Goal: Task Accomplishment & Management: Use online tool/utility

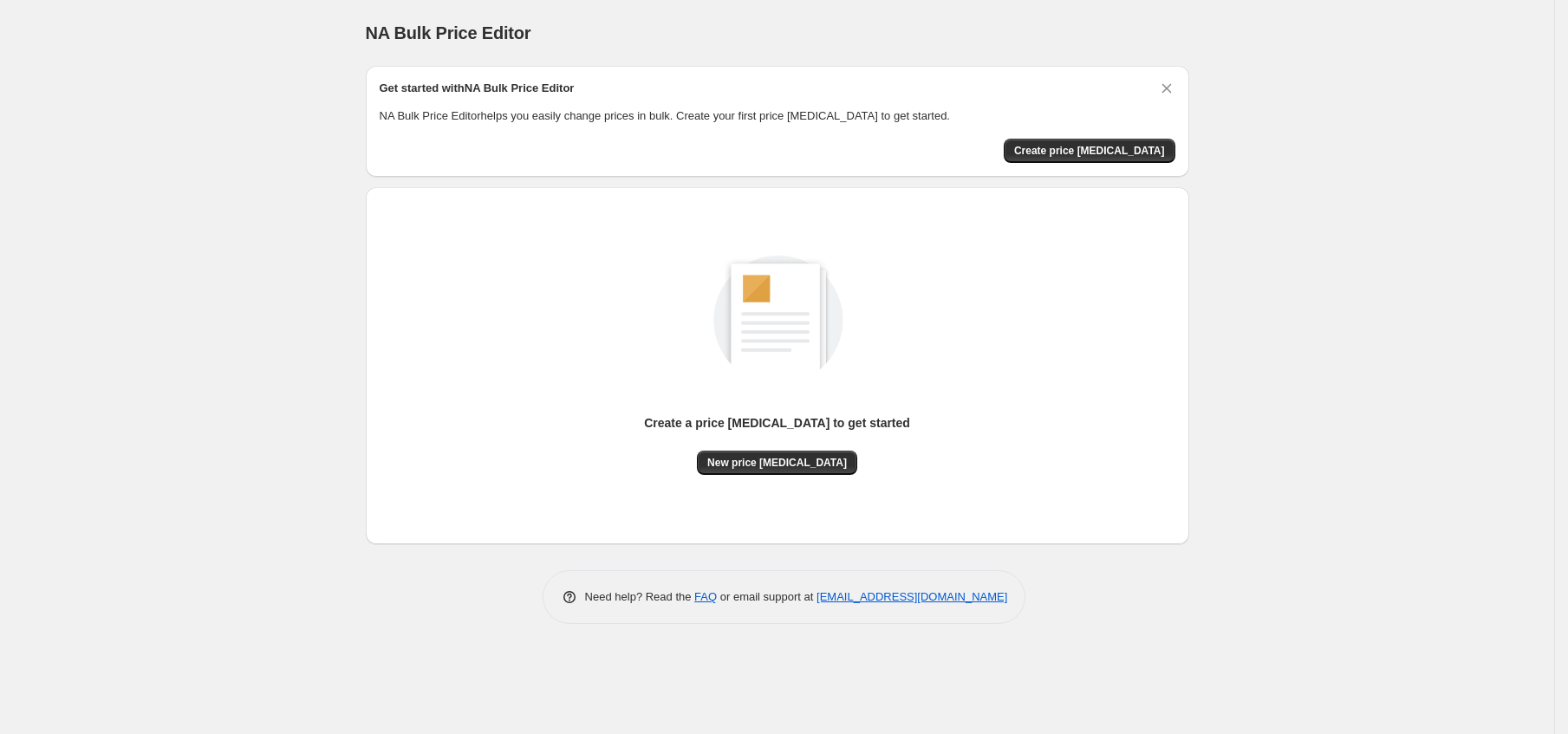
click at [794, 475] on div "Create a price [MEDICAL_DATA] to get started New price [MEDICAL_DATA]" at bounding box center [777, 366] width 795 height 330
click at [790, 465] on span "New price [MEDICAL_DATA]" at bounding box center [776, 463] width 139 height 13
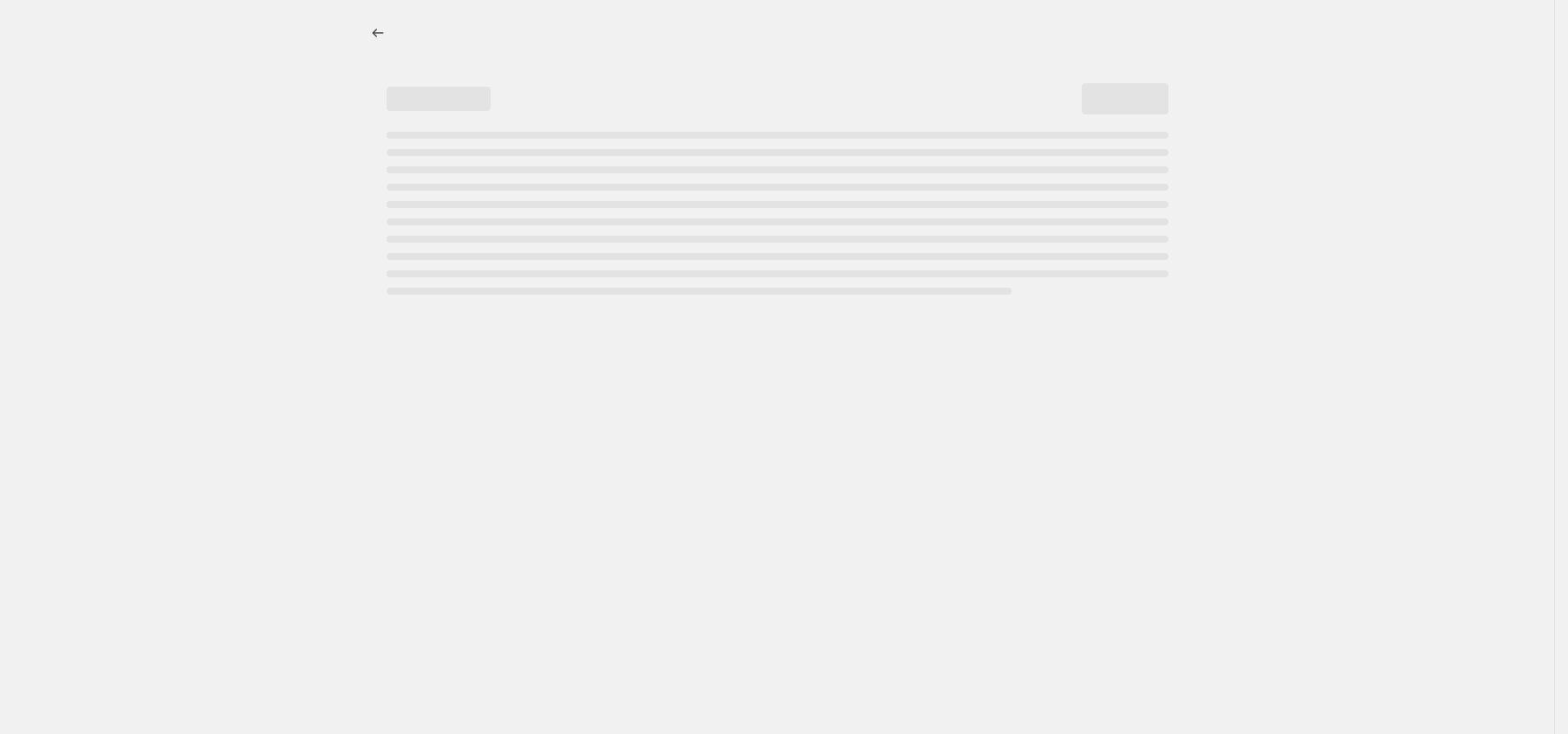
select select "percentage"
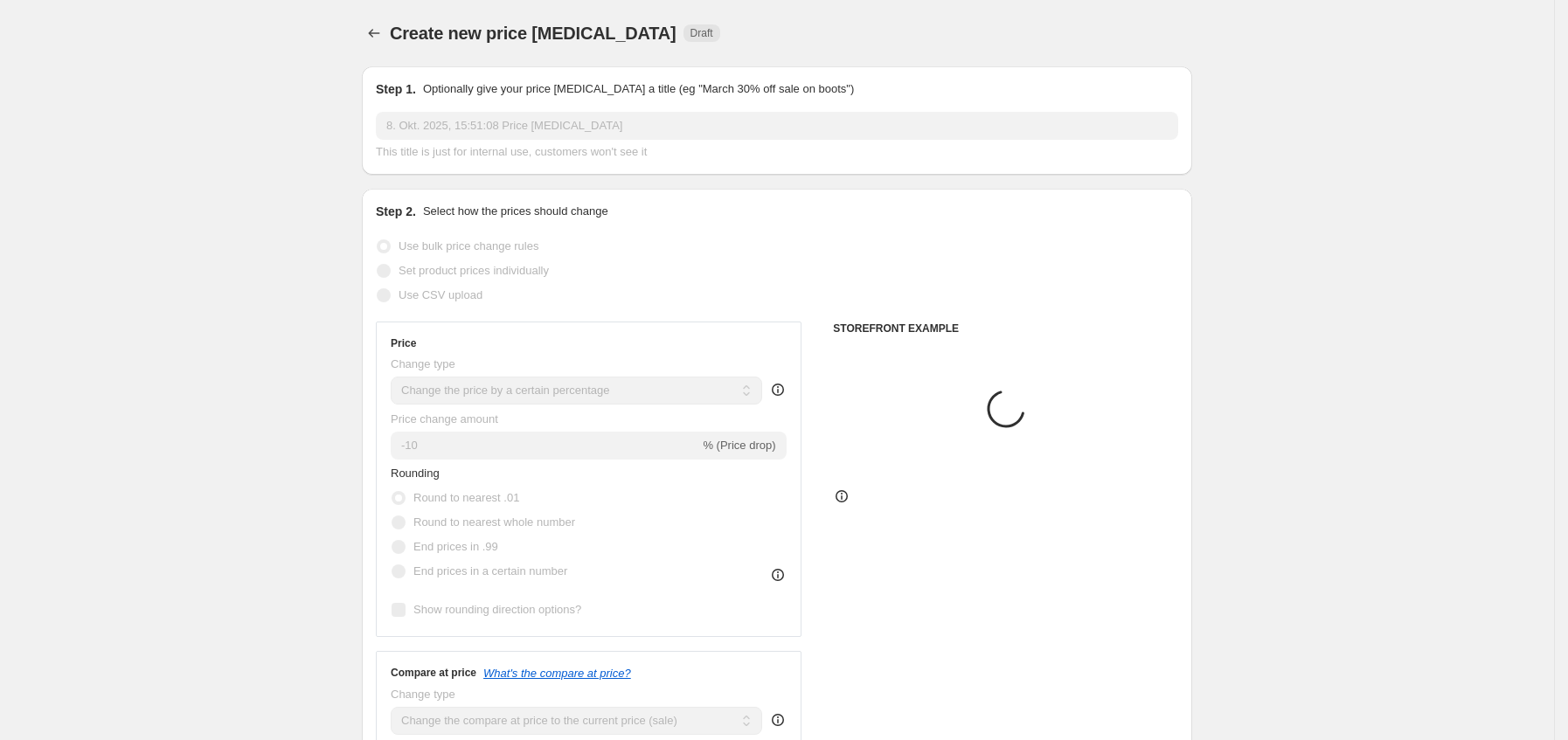
scroll to position [131, 0]
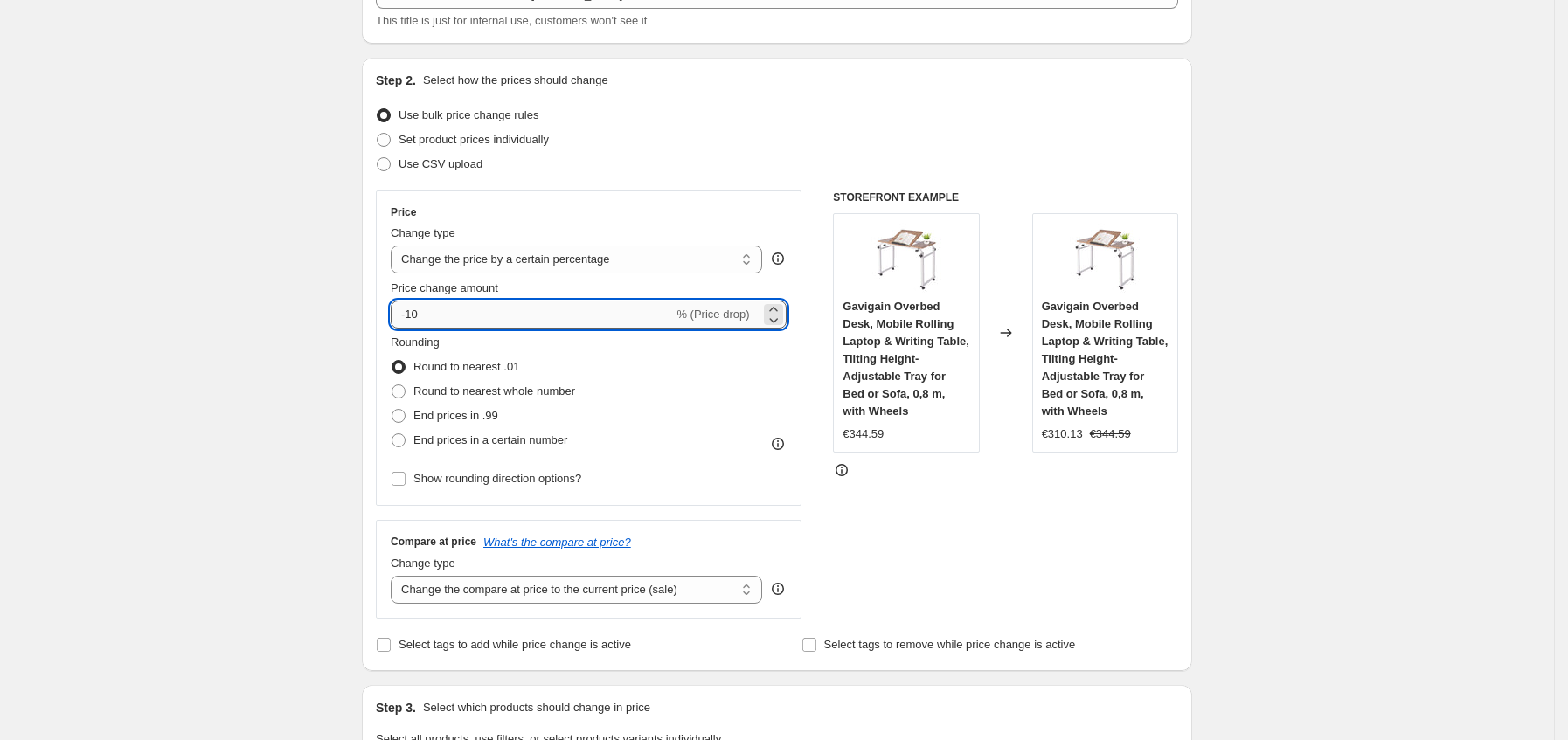
click at [501, 311] on input "-10" at bounding box center [531, 314] width 282 height 28
type input "-1"
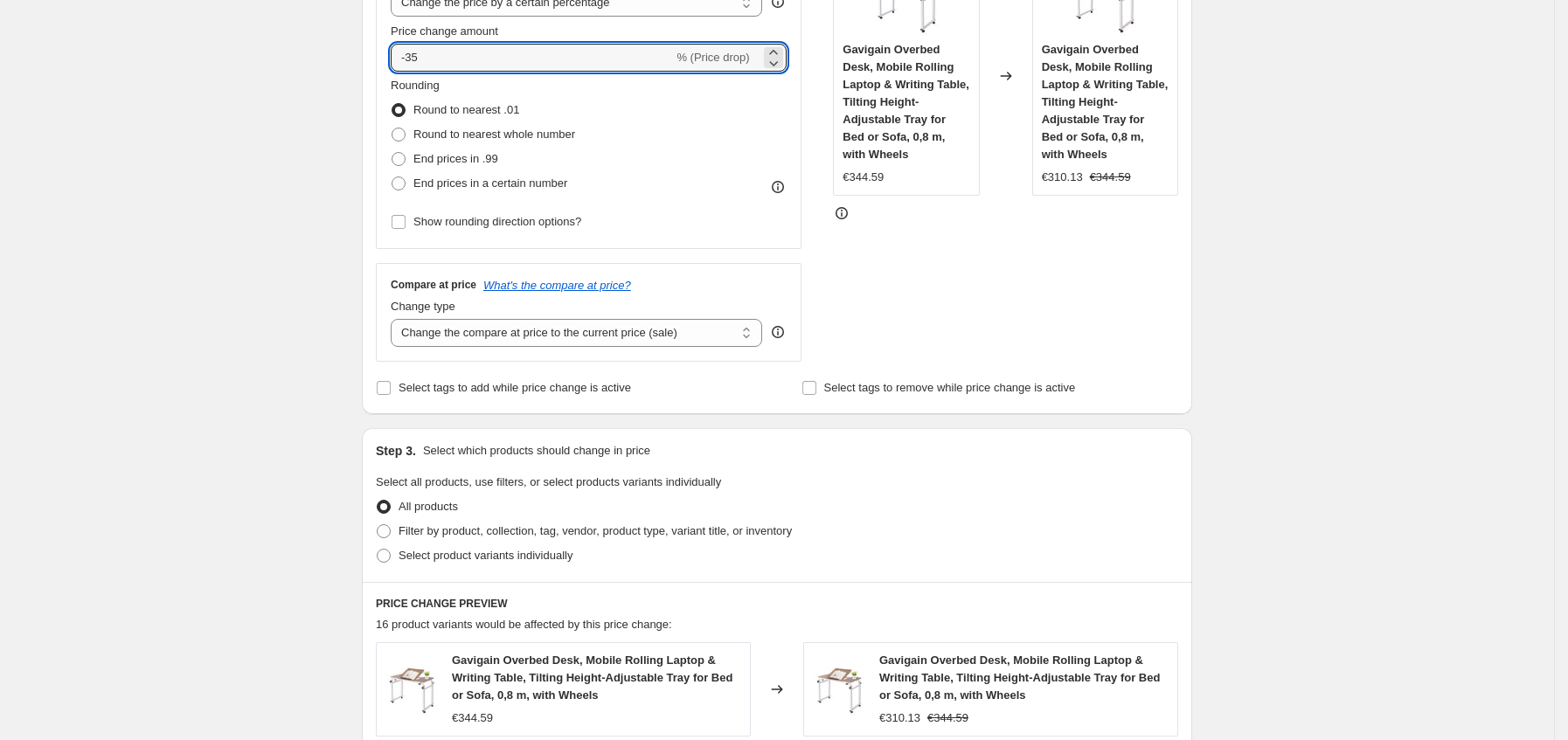
scroll to position [1129, 0]
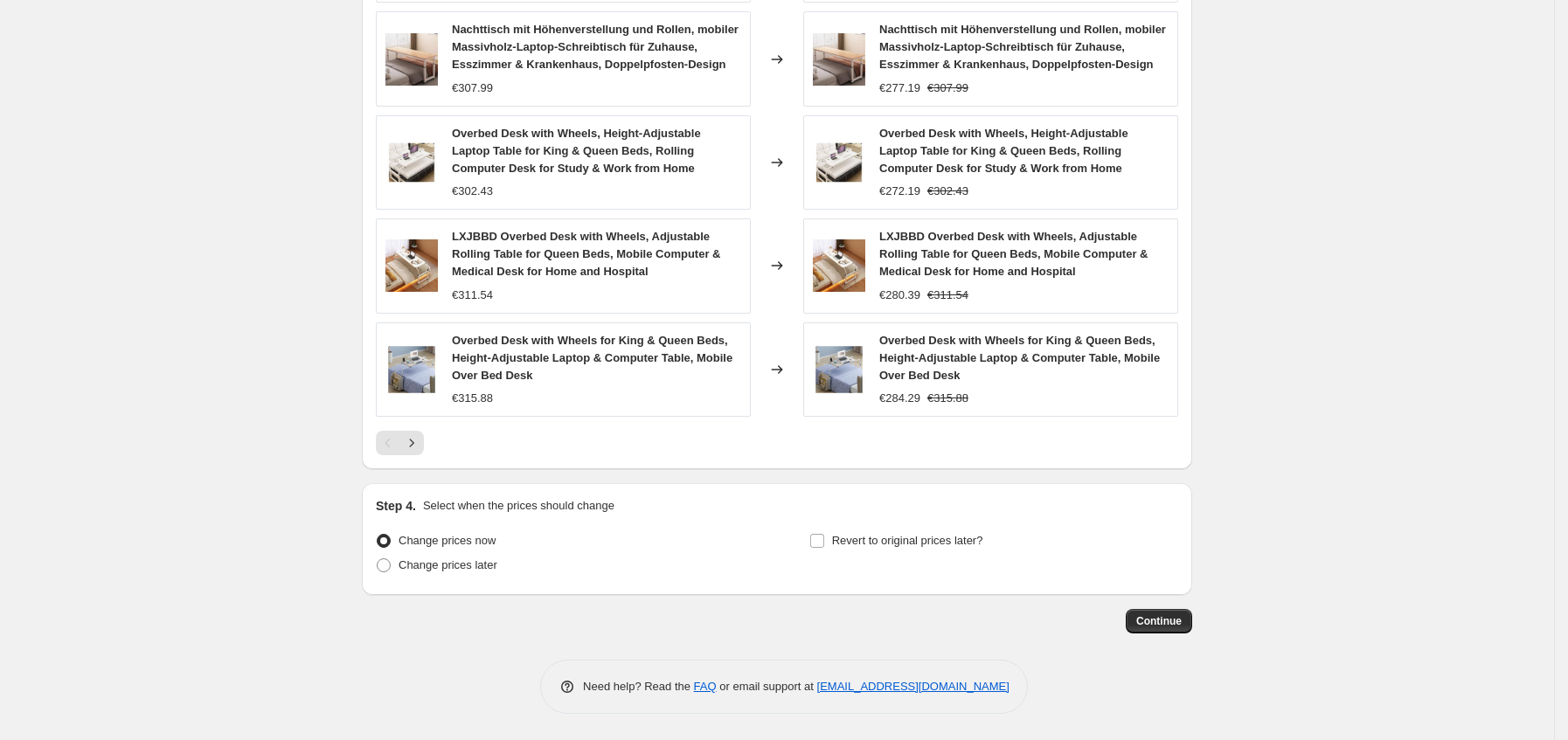
type input "-35"
click at [1152, 609] on button "Continue" at bounding box center [1159, 621] width 67 height 24
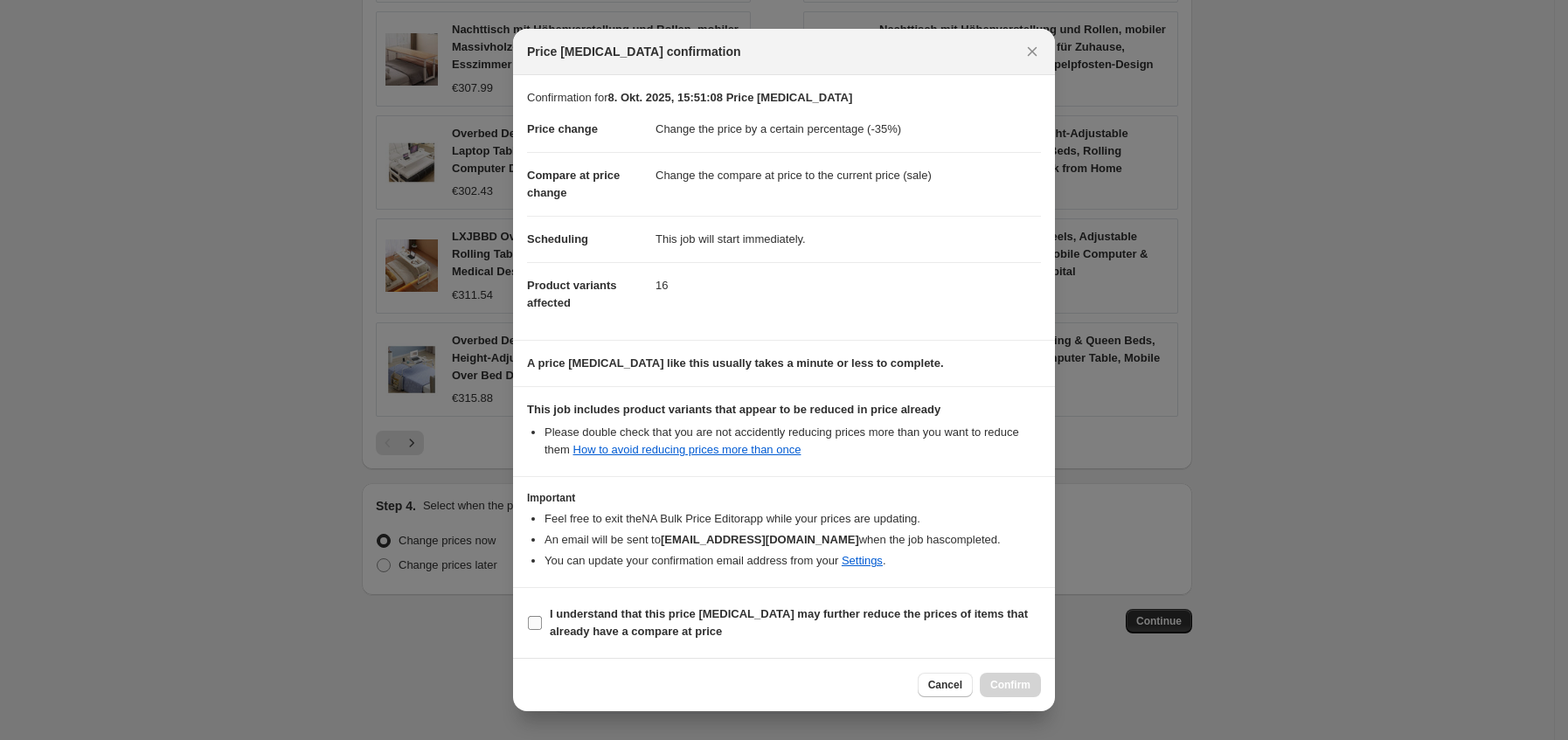
click at [578, 629] on b "I understand that this price change job may further reduce the prices of items …" at bounding box center [788, 623] width 478 height 31
click at [708, 612] on b "I understand that this price change job may further reduce the prices of items …" at bounding box center [788, 623] width 478 height 31
click at [689, 598] on section "I understand that this price change job may further reduce the prices of items …" at bounding box center [784, 624] width 542 height 70
click at [667, 627] on b "I understand that this price change job may further reduce the prices of items …" at bounding box center [788, 623] width 478 height 31
click at [542, 627] on input "I understand that this price change job may further reduce the prices of items …" at bounding box center [534, 623] width 14 height 14
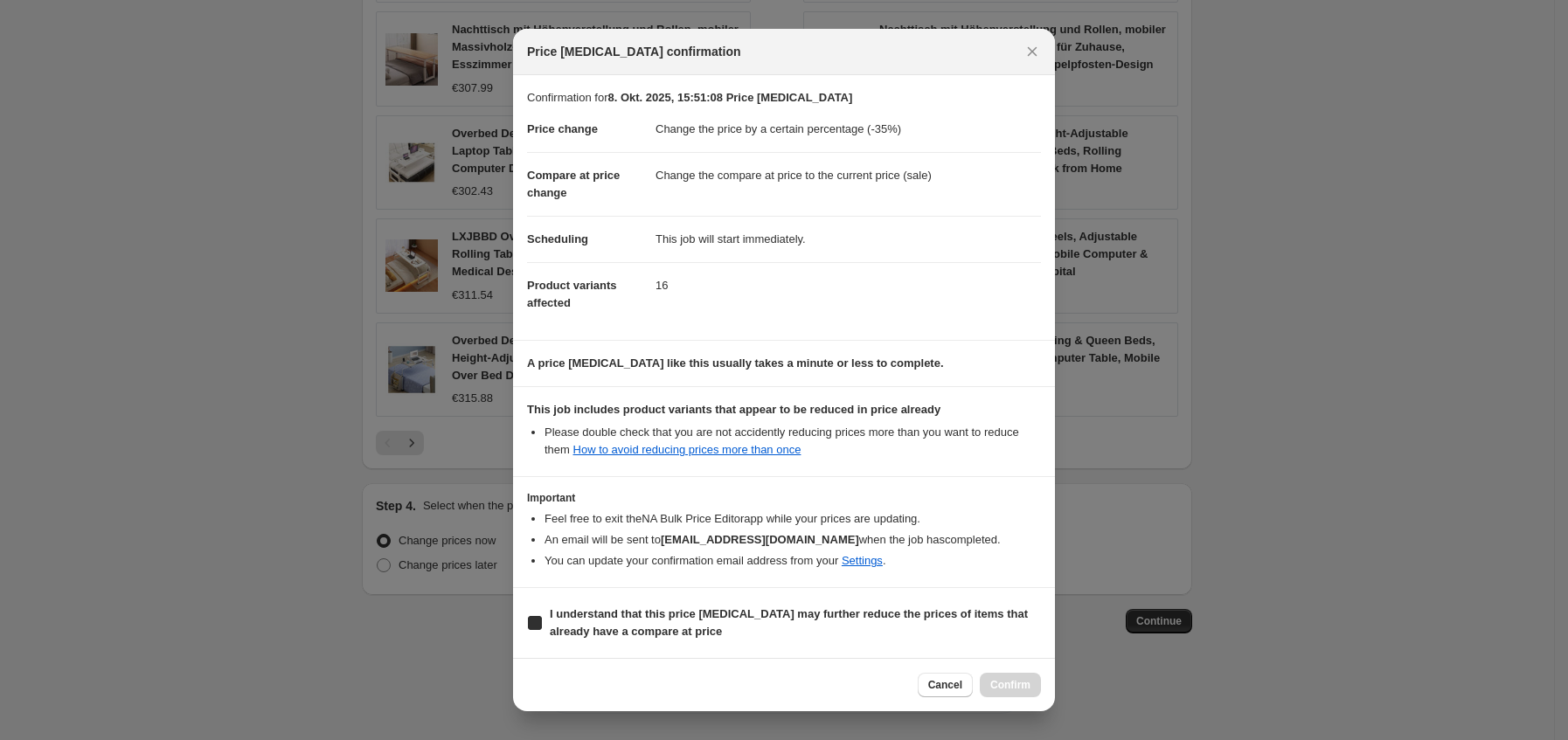
checkbox input "true"
click at [1023, 678] on button "Confirm" at bounding box center [1009, 685] width 61 height 24
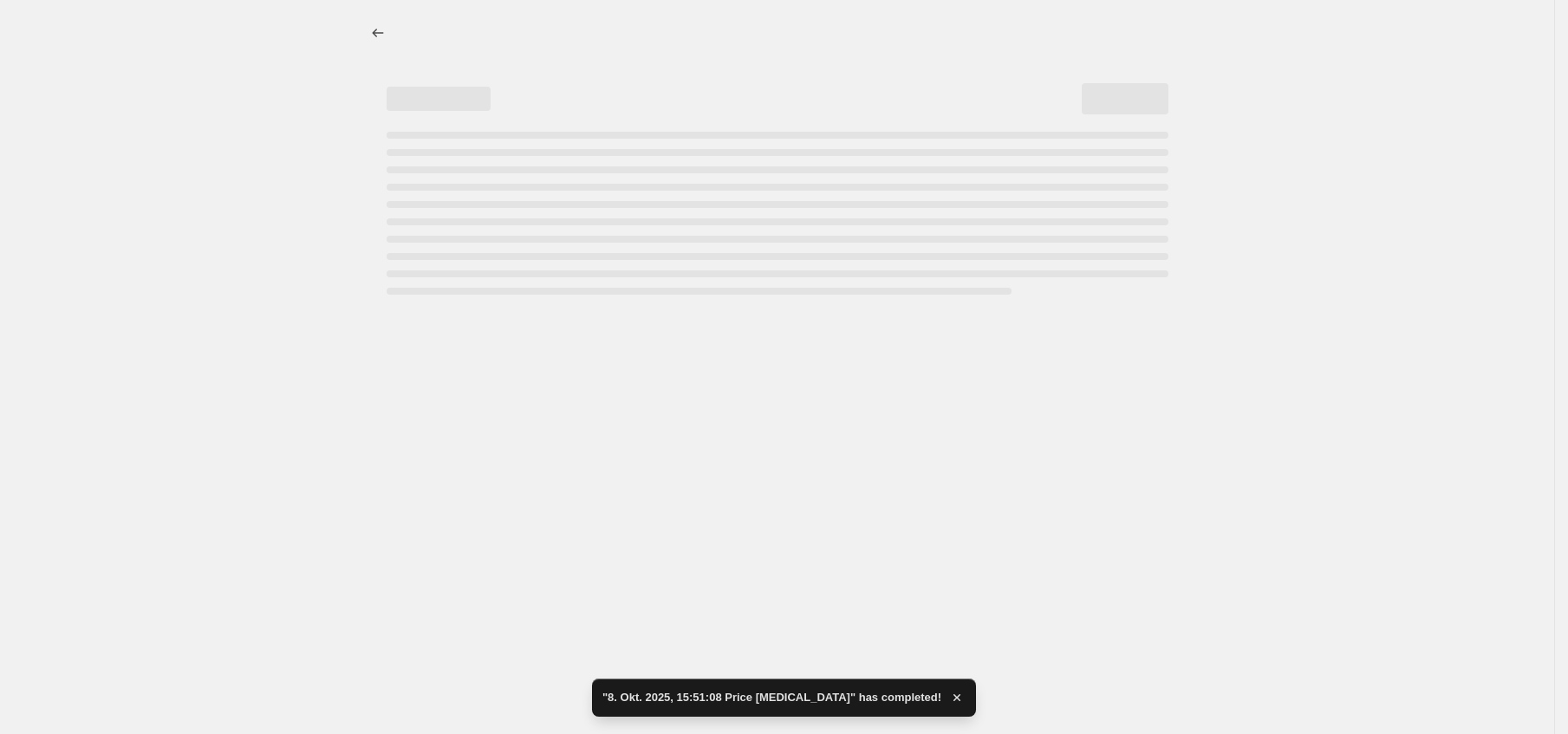
select select "percentage"
